Goal: Transaction & Acquisition: Purchase product/service

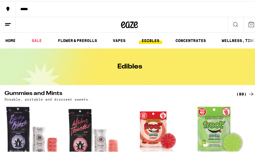
click at [237, 93] on div "(89)" at bounding box center [245, 93] width 18 height 7
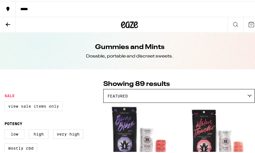
click at [19, 108] on label "View Sale Items Only" at bounding box center [34, 105] width 58 height 10
click at [6, 101] on input "View Sale Items Only" at bounding box center [6, 101] width 0 height 0
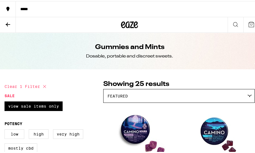
click at [46, 85] on icon at bounding box center [44, 85] width 7 height 7
checkbox input "false"
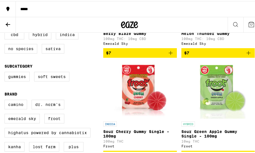
scroll to position [182, 0]
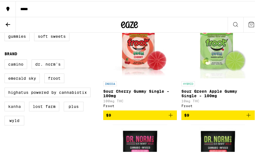
click at [14, 110] on label "Kanha" at bounding box center [15, 106] width 20 height 10
click at [6, 59] on input "Kanha" at bounding box center [6, 59] width 0 height 0
checkbox input "true"
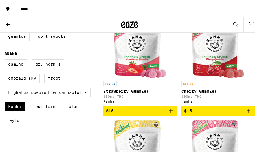
click at [16, 124] on label "WYLD" at bounding box center [15, 120] width 20 height 10
click at [6, 59] on input "WYLD" at bounding box center [6, 59] width 0 height 0
checkbox input "true"
click at [16, 110] on label "Kanha" at bounding box center [15, 106] width 20 height 10
click at [6, 59] on input "Kanha" at bounding box center [6, 59] width 0 height 0
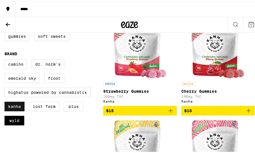
checkbox input "false"
